Goal: Check status: Check status

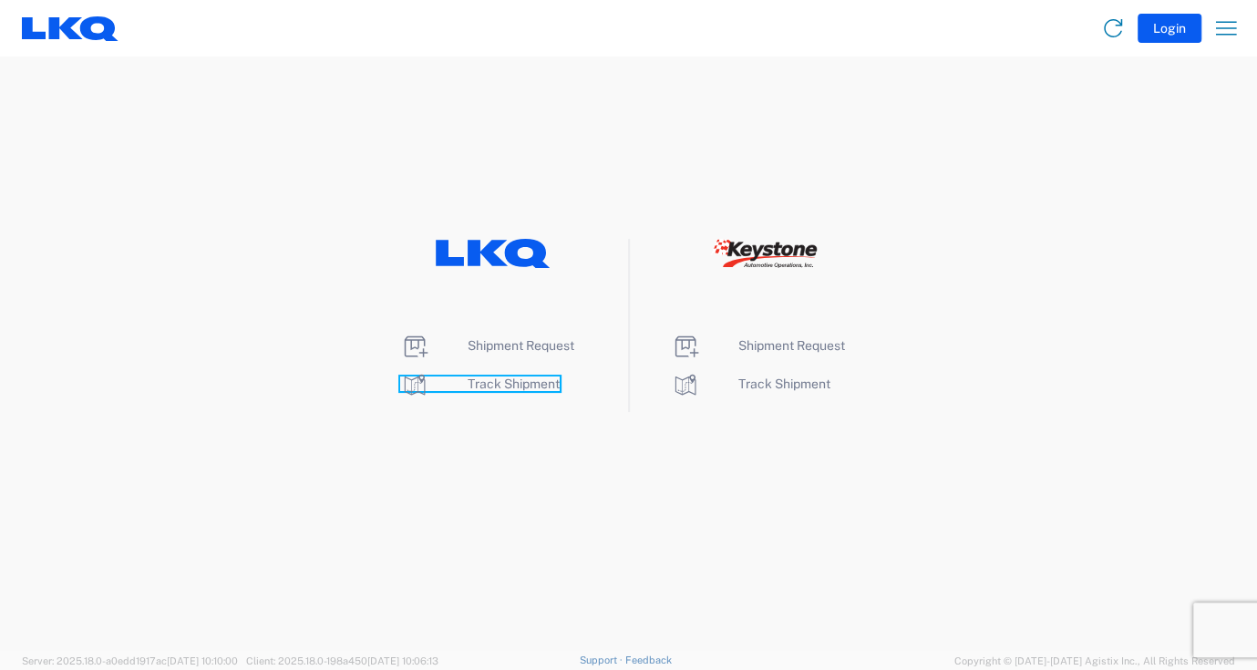
click at [512, 382] on span "Track Shipment" at bounding box center [514, 383] width 92 height 15
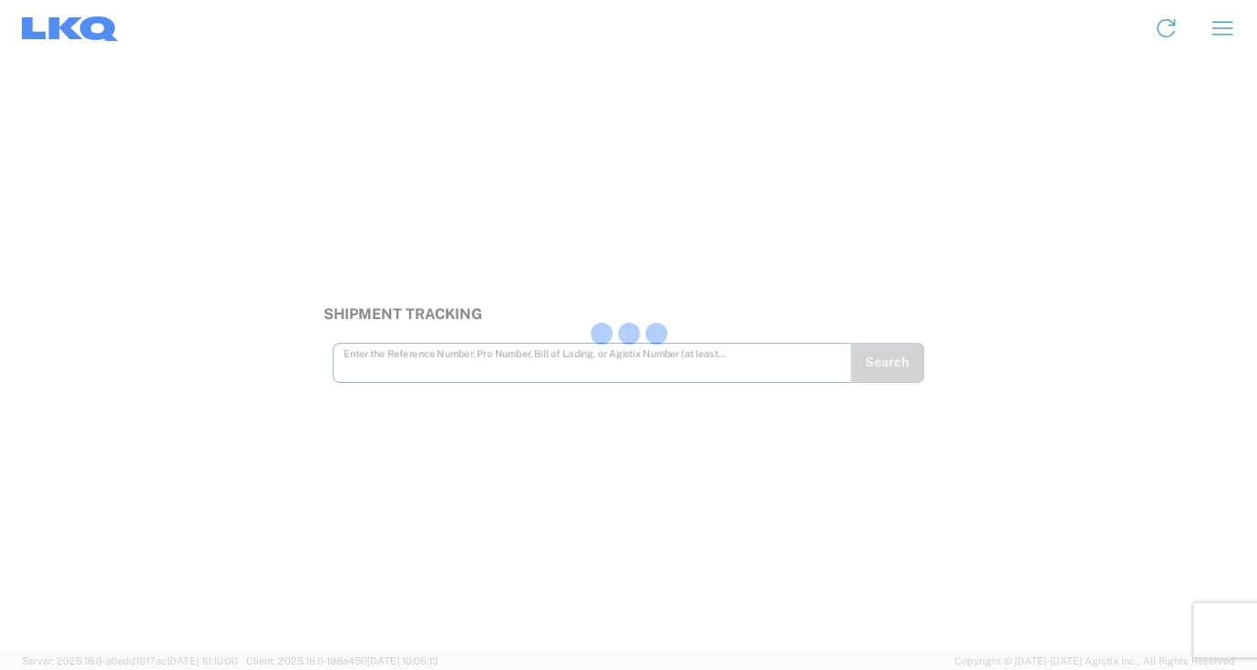
click at [396, 488] on div at bounding box center [628, 335] width 1257 height 670
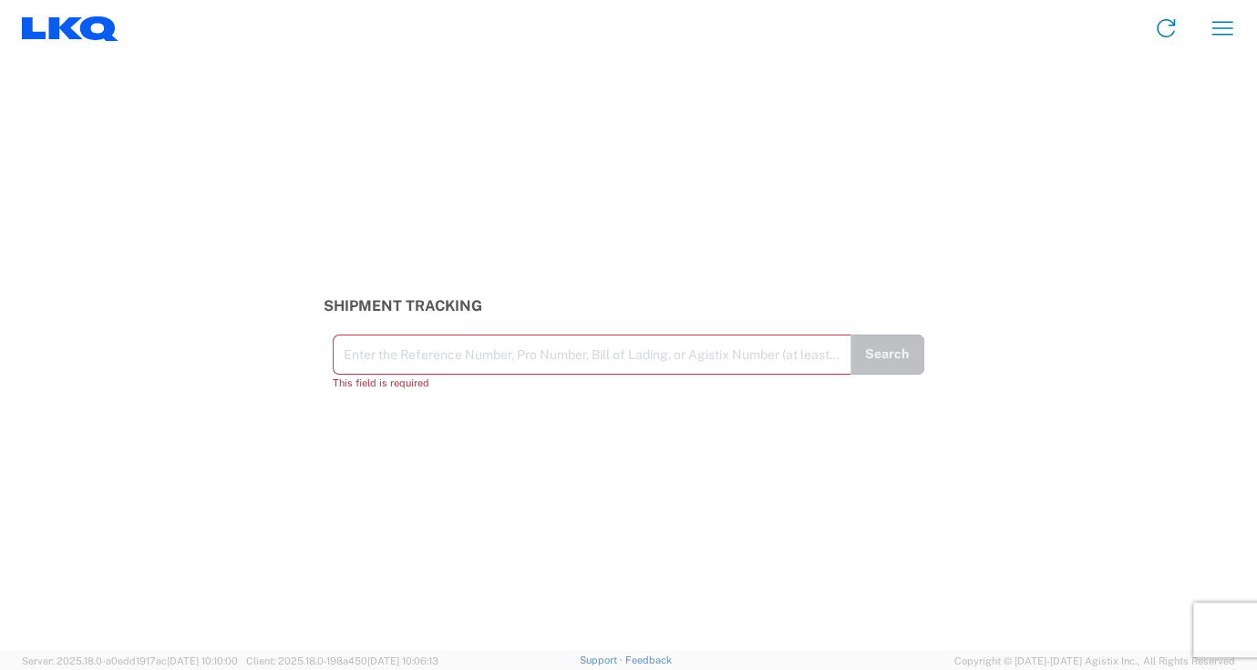
click at [386, 355] on input "text" at bounding box center [592, 353] width 497 height 32
paste input "56342126"
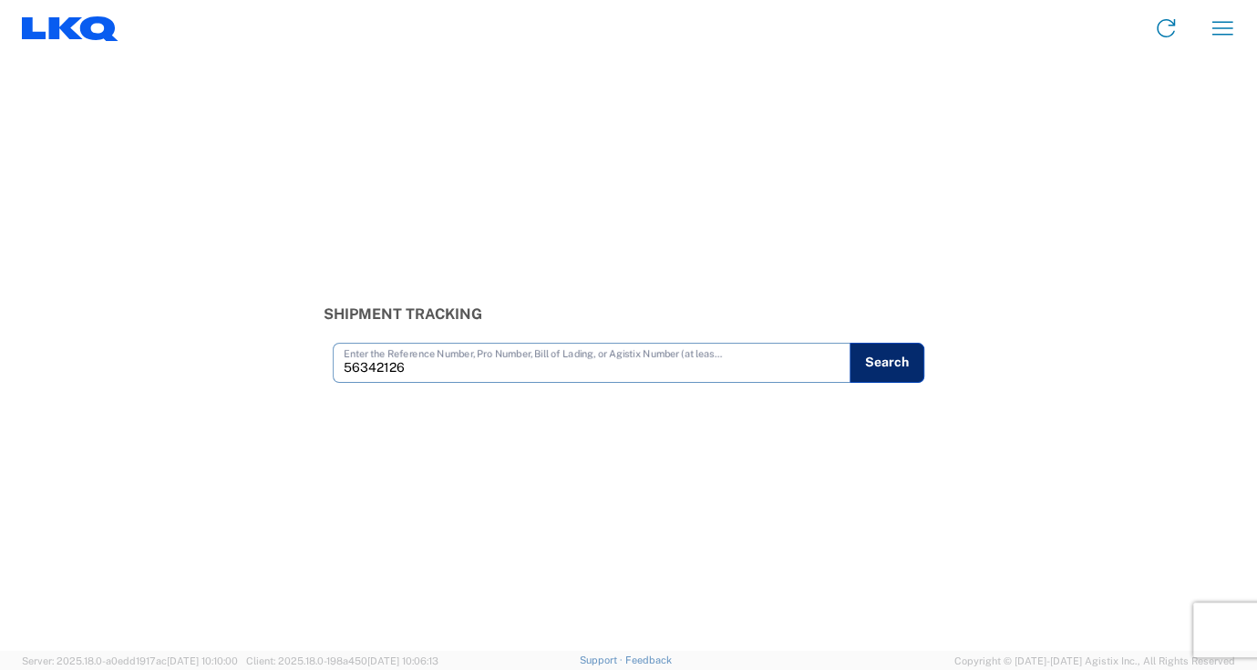
type input "56342126"
click at [865, 351] on button "Search" at bounding box center [886, 363] width 75 height 40
